Goal: Entertainment & Leisure: Consume media (video, audio)

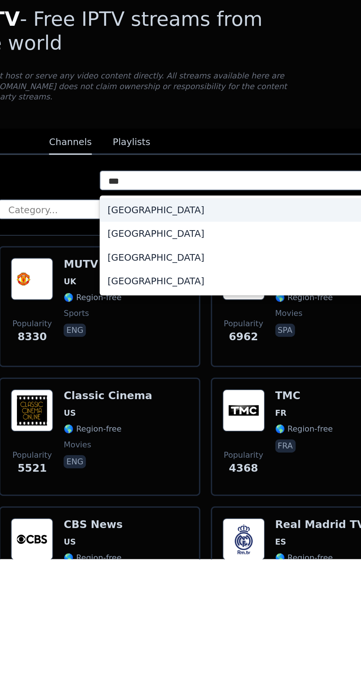
click at [244, 523] on div "[GEOGRAPHIC_DATA]" at bounding box center [267, 522] width 174 height 13
type input "***"
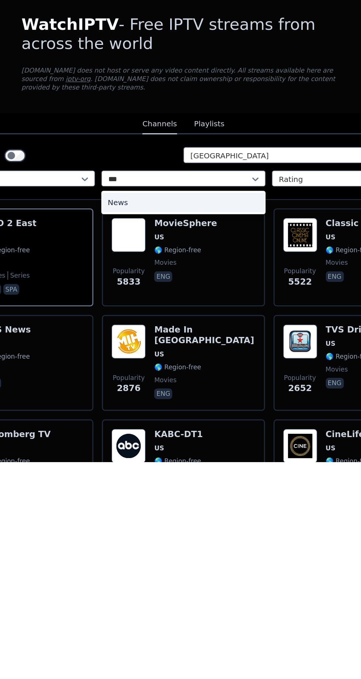
click at [138, 493] on div "News" at bounding box center [180, 499] width 113 height 13
type input "***"
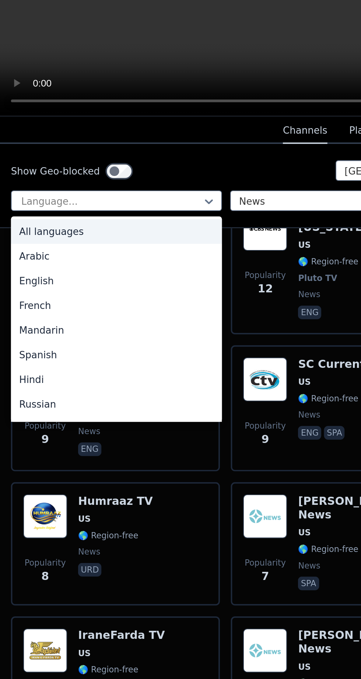
click at [63, 442] on div "English" at bounding box center [62, 445] width 113 height 13
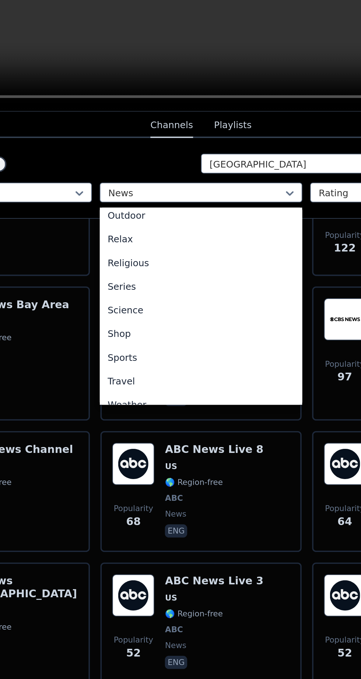
scroll to position [250, 0]
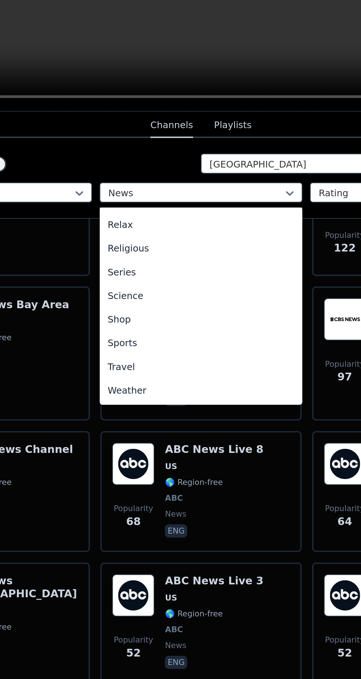
click at [149, 486] on div "Sports" at bounding box center [180, 486] width 113 height 13
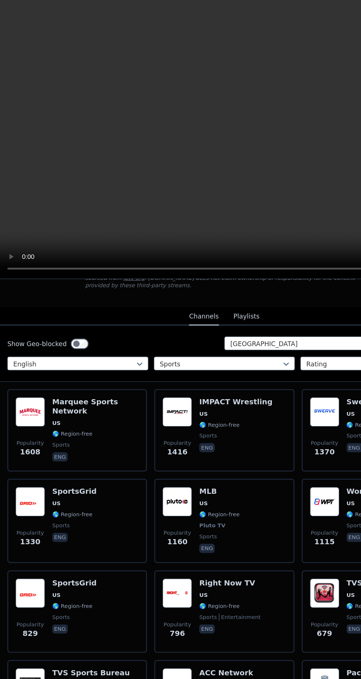
click at [32, 527] on img at bounding box center [25, 536] width 24 height 24
click at [33, 467] on img at bounding box center [25, 464] width 24 height 24
click at [23, 462] on img at bounding box center [25, 464] width 24 height 24
click at [21, 598] on img at bounding box center [25, 610] width 24 height 24
